Goal: Transaction & Acquisition: Book appointment/travel/reservation

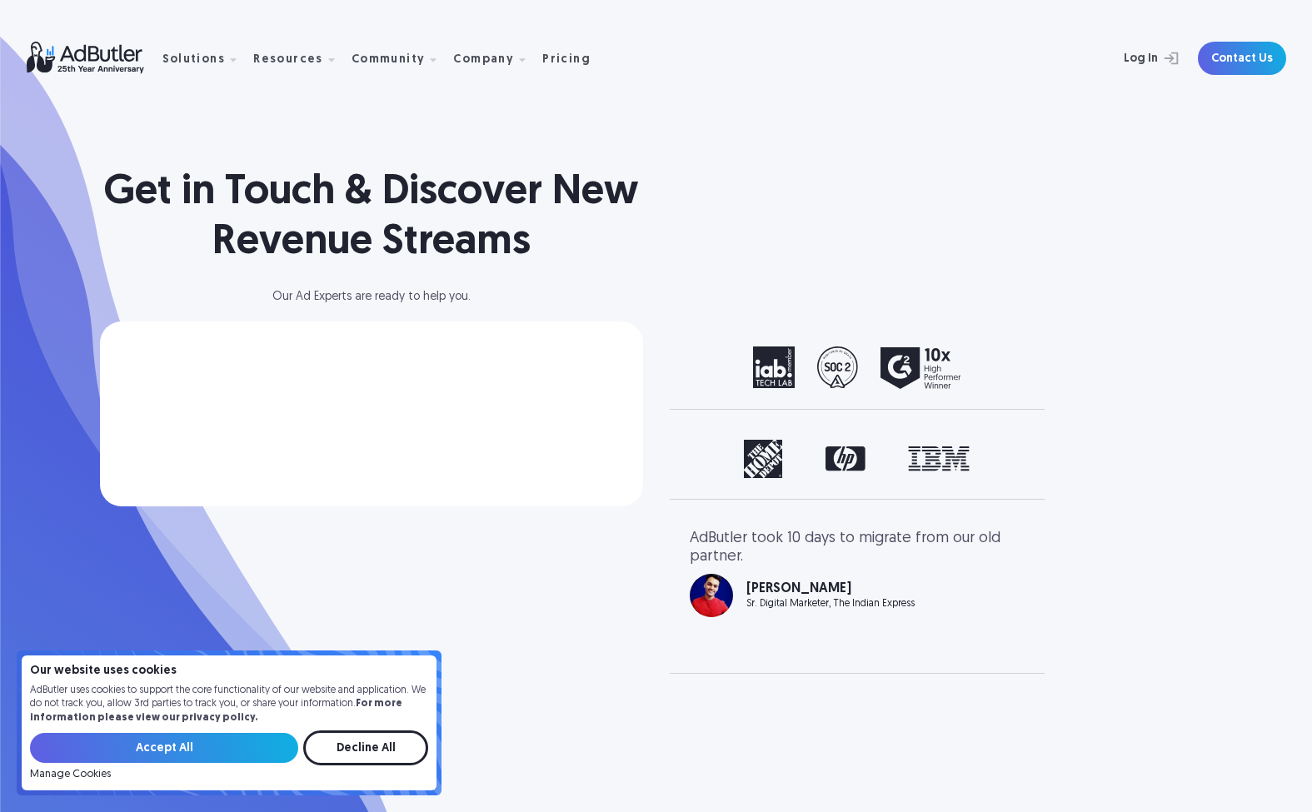
select select "[GEOGRAPHIC_DATA]"
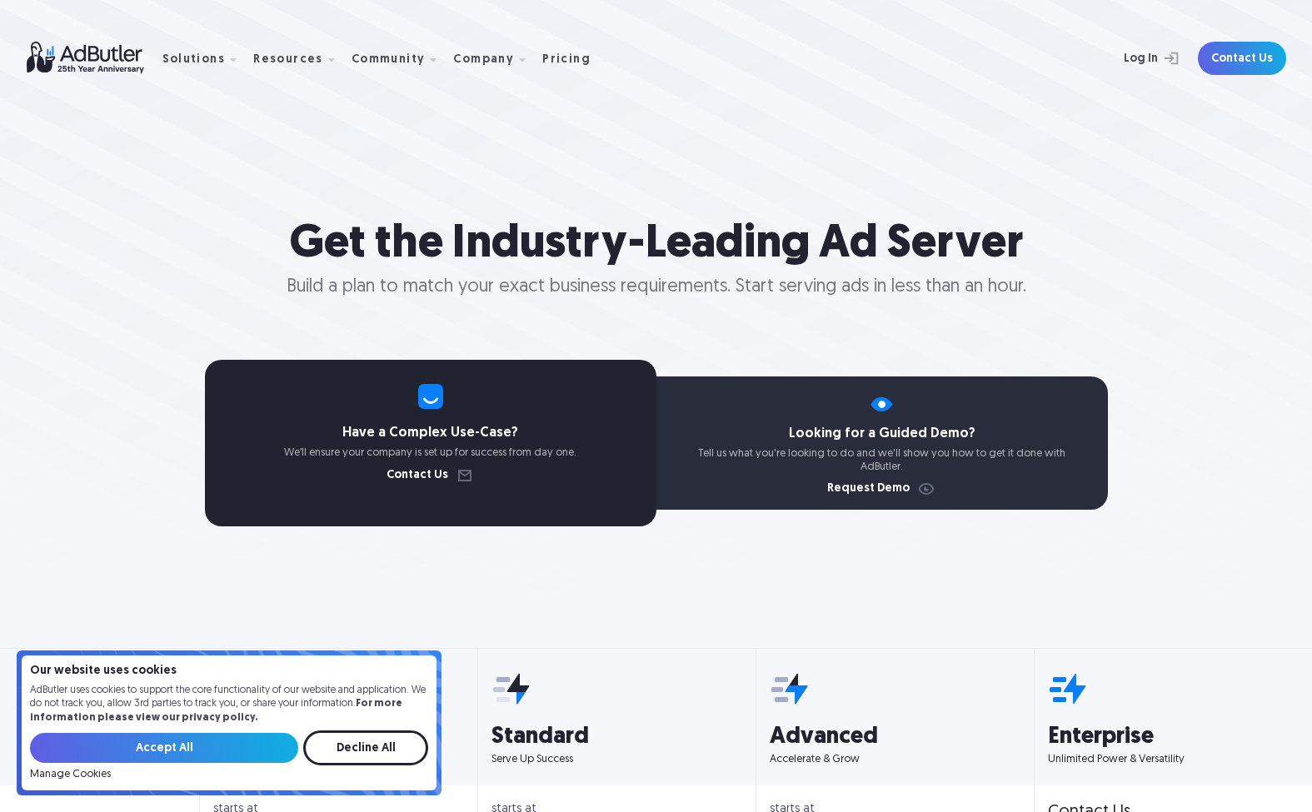
select select "[GEOGRAPHIC_DATA]"
click at [897, 485] on link "Request Demo" at bounding box center [881, 489] width 109 height 12
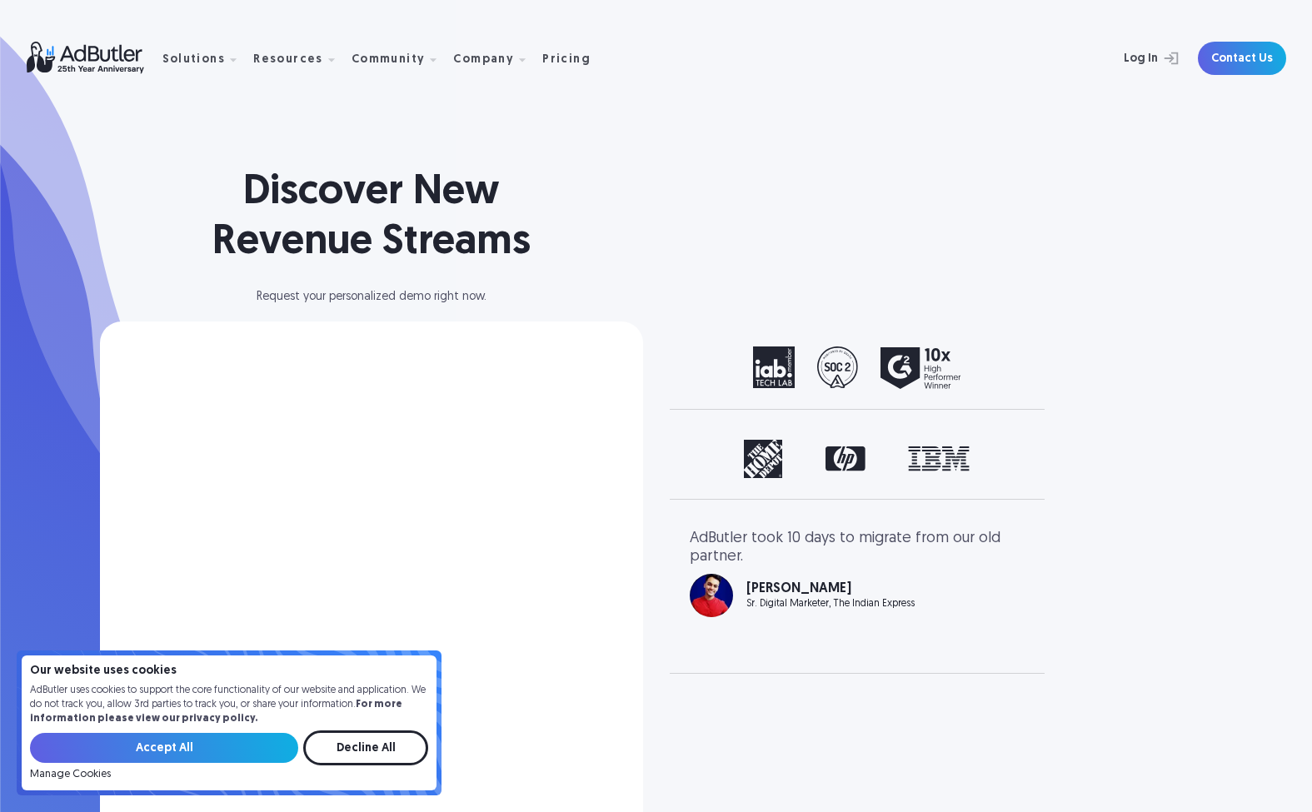
select select "[GEOGRAPHIC_DATA]"
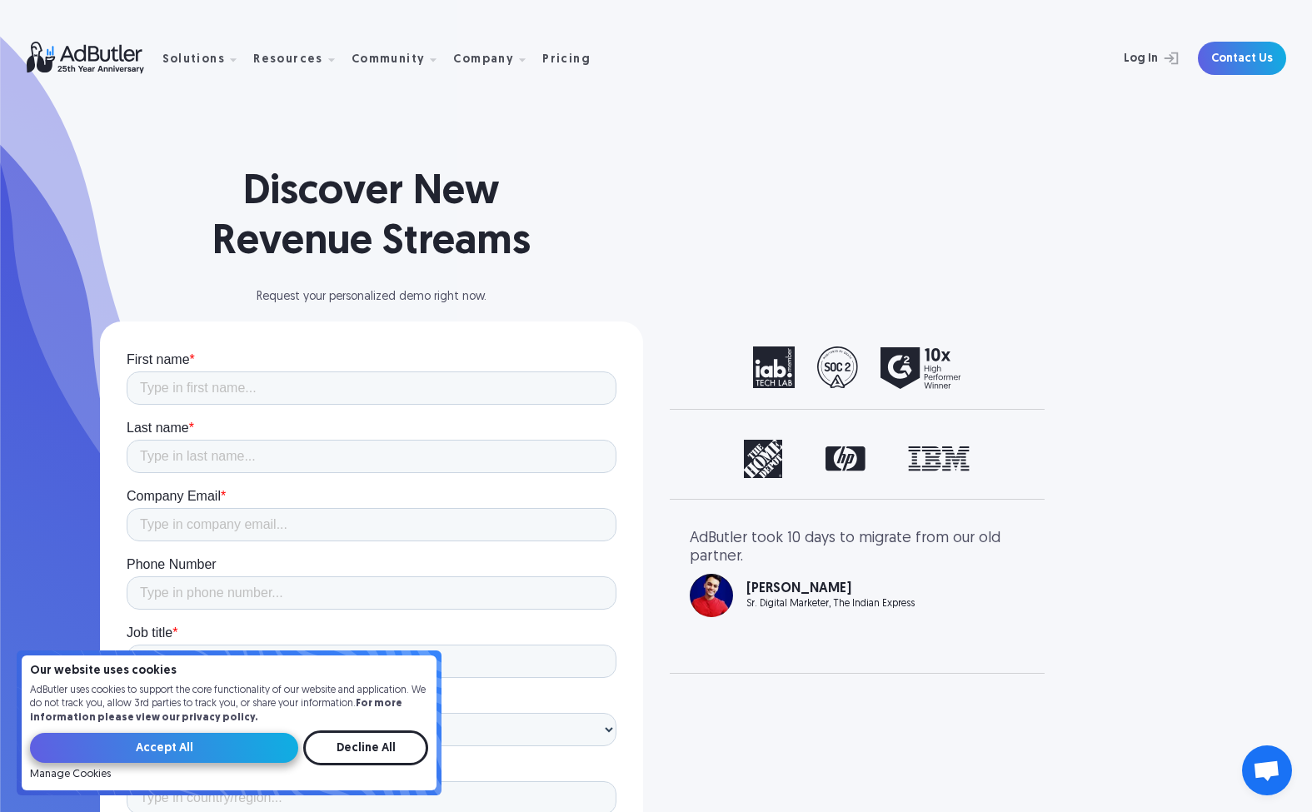
click at [227, 751] on input "Accept All" at bounding box center [164, 748] width 268 height 30
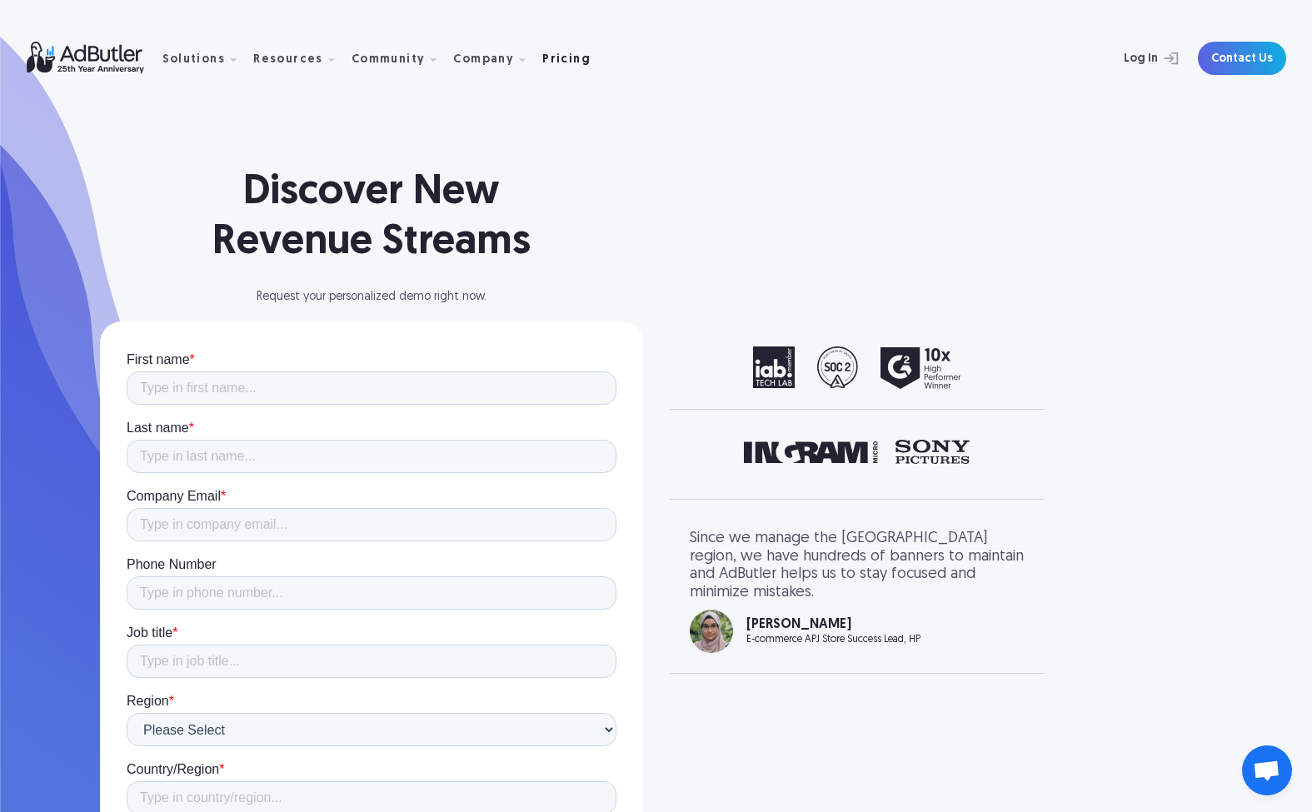
click at [548, 56] on div "Pricing" at bounding box center [566, 60] width 48 height 12
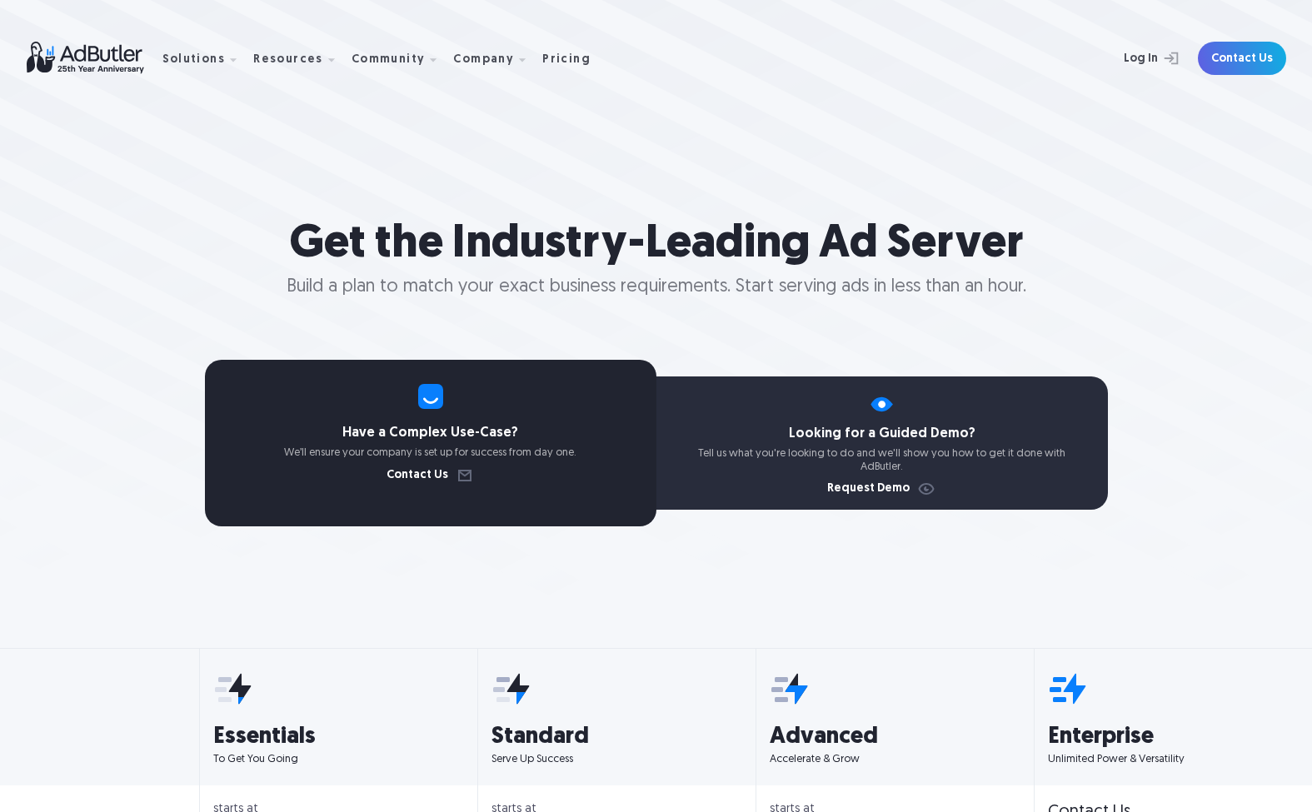
select select "[GEOGRAPHIC_DATA]"
